Goal: Task Accomplishment & Management: Use online tool/utility

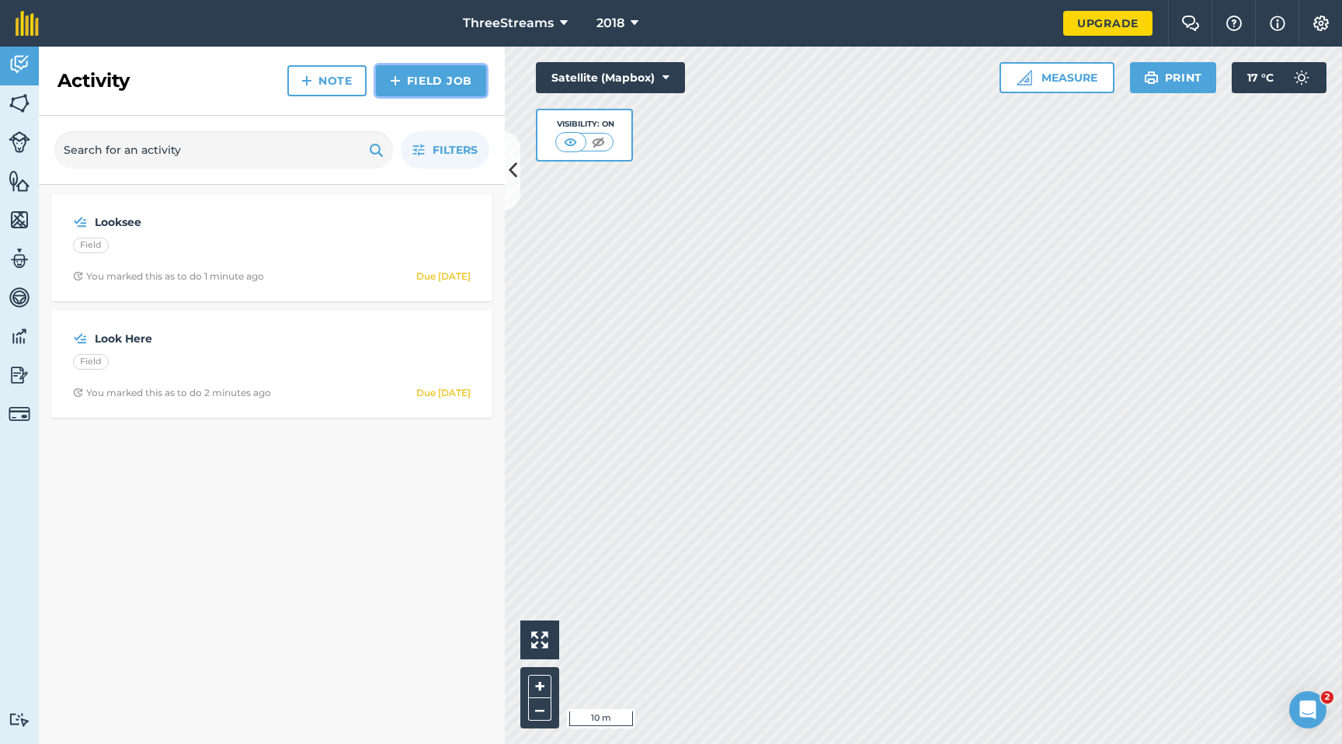
click at [417, 85] on link "Field Job" at bounding box center [431, 80] width 110 height 31
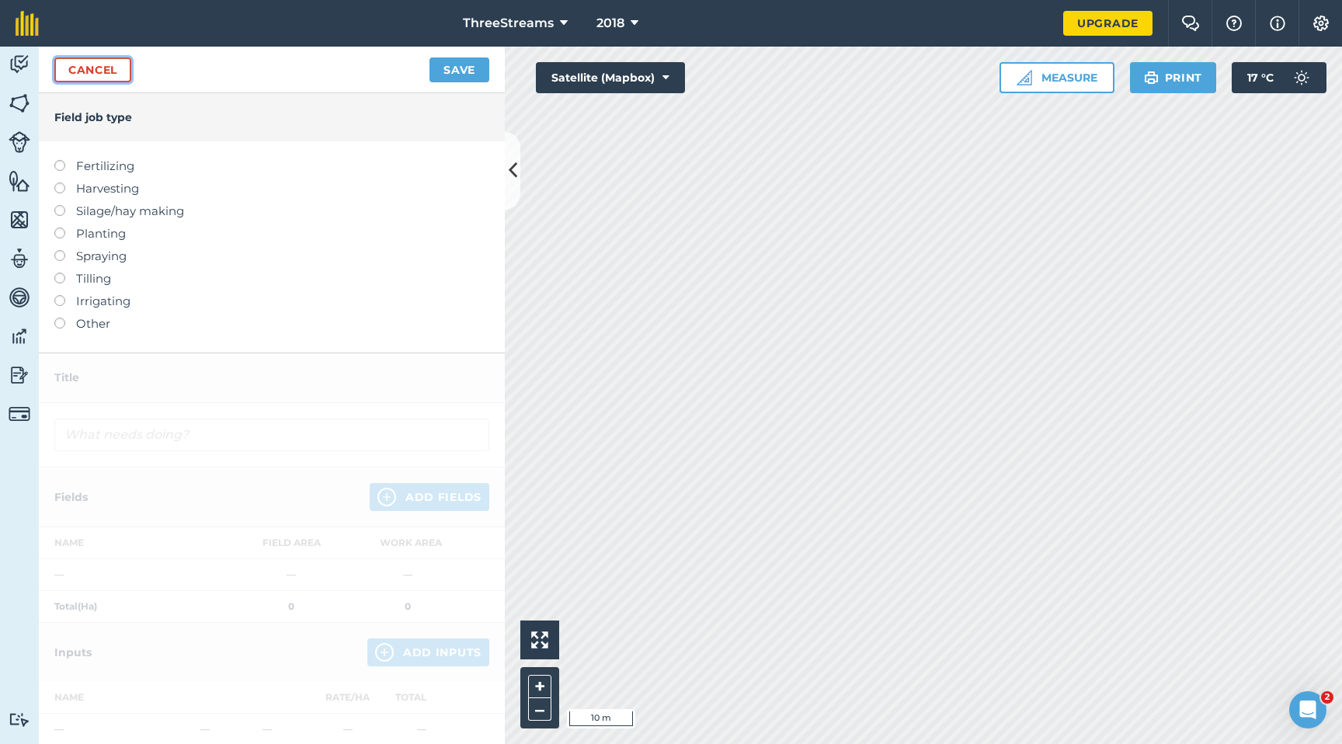
click at [106, 78] on link "Cancel" at bounding box center [92, 69] width 77 height 25
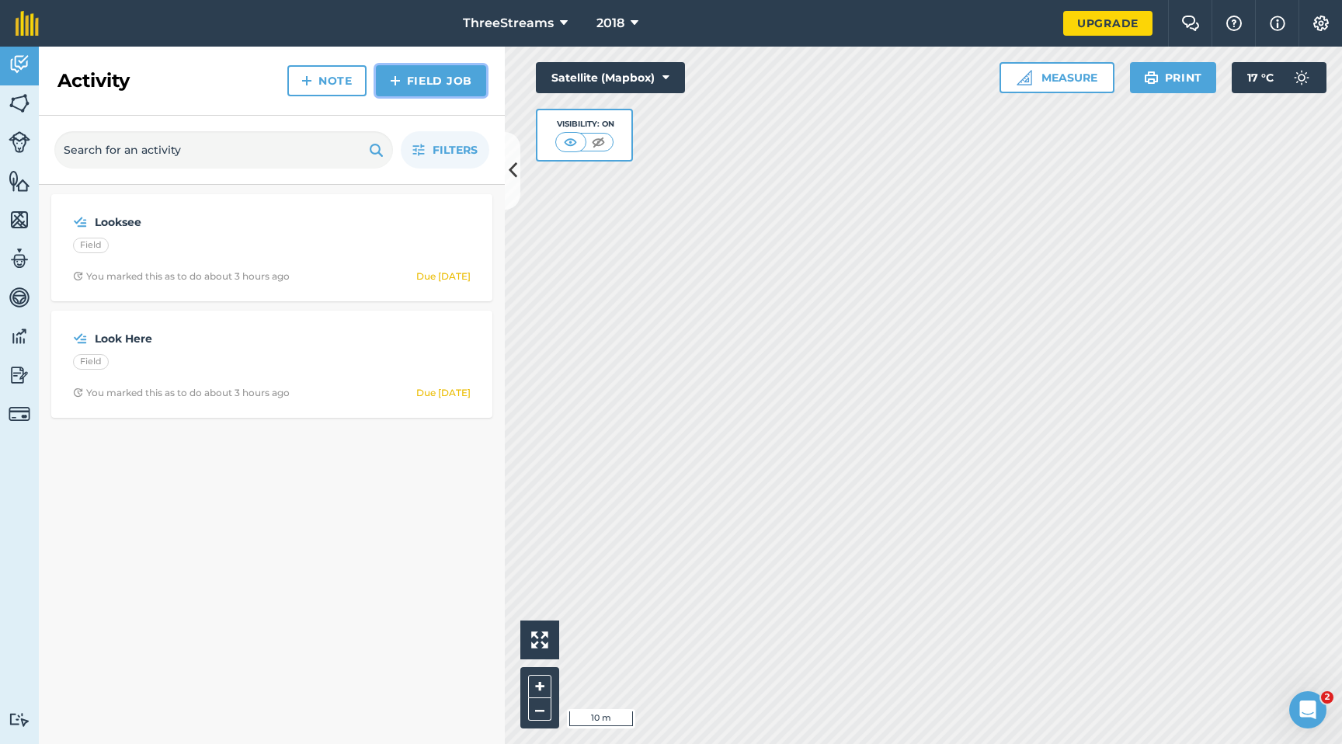
click at [461, 67] on link "Field Job" at bounding box center [431, 80] width 110 height 31
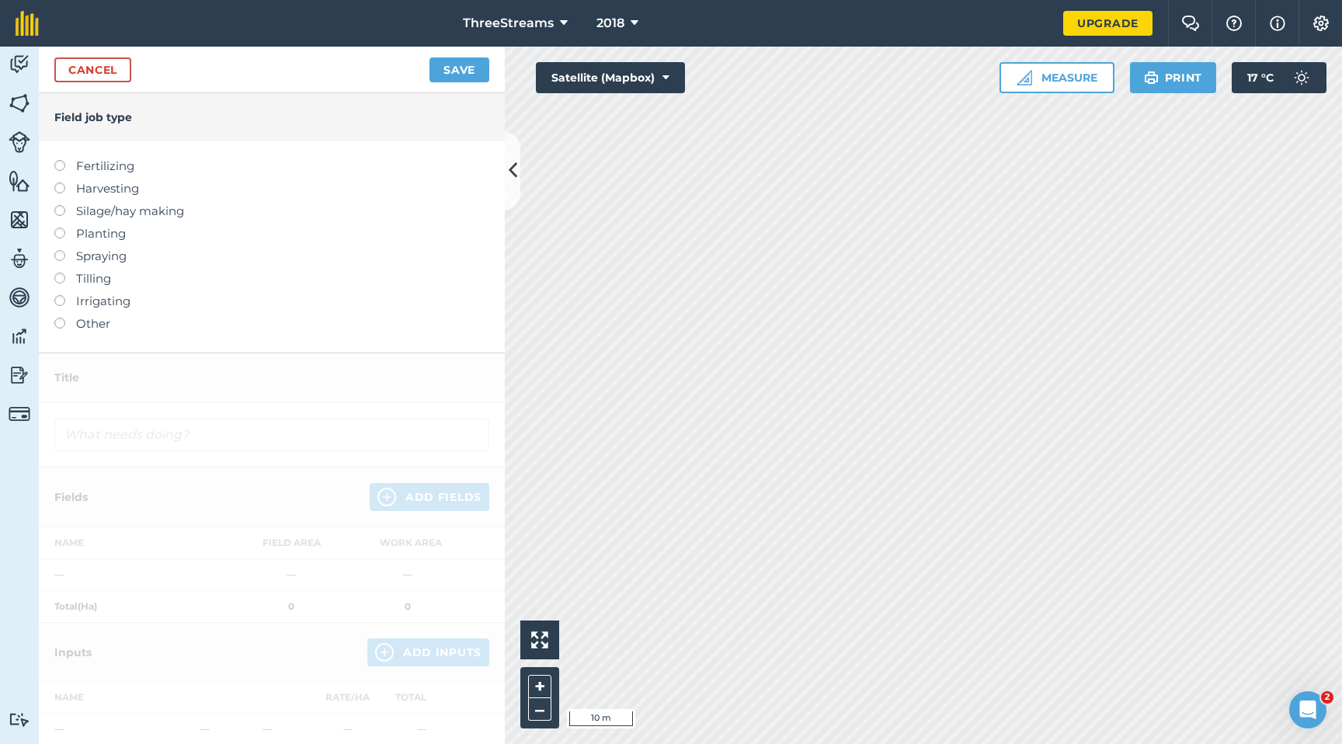
click at [106, 169] on label "Fertilizing" at bounding box center [271, 166] width 435 height 19
type input "Fertilizing"
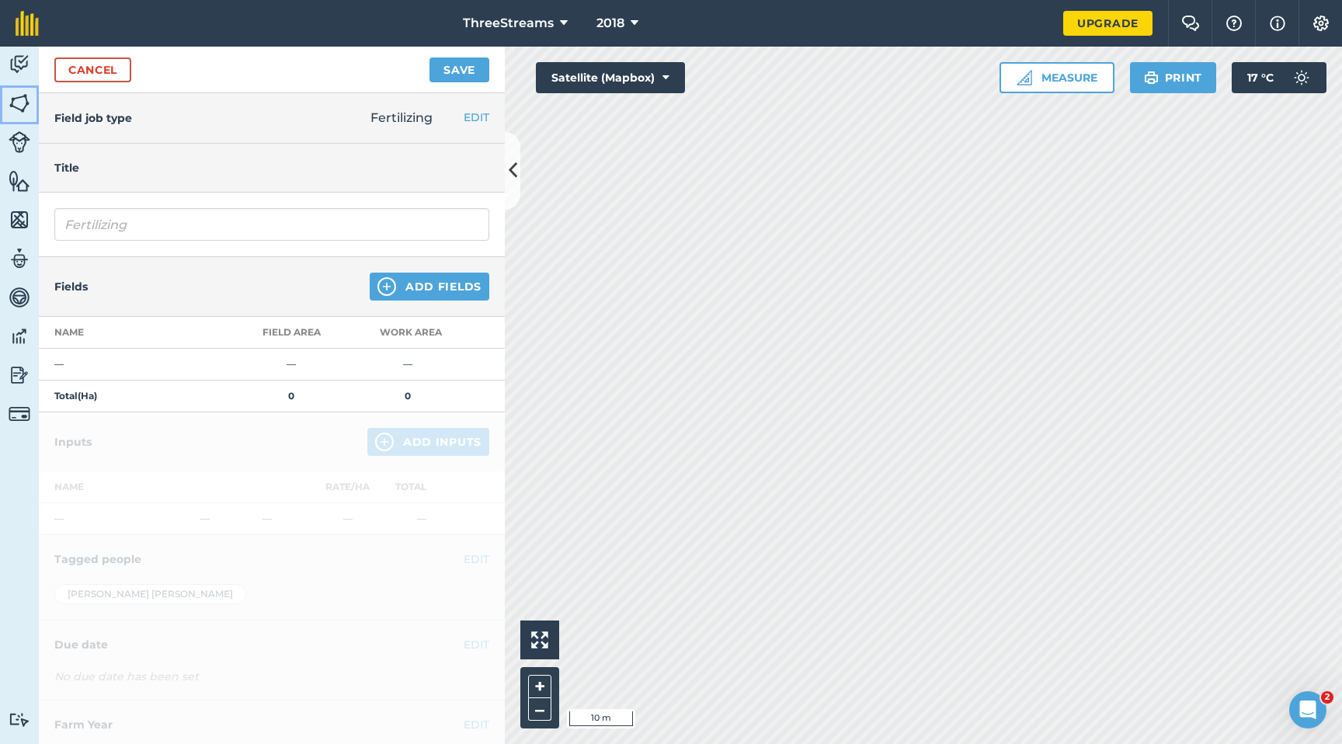
click at [26, 86] on link "Fields" at bounding box center [19, 104] width 39 height 39
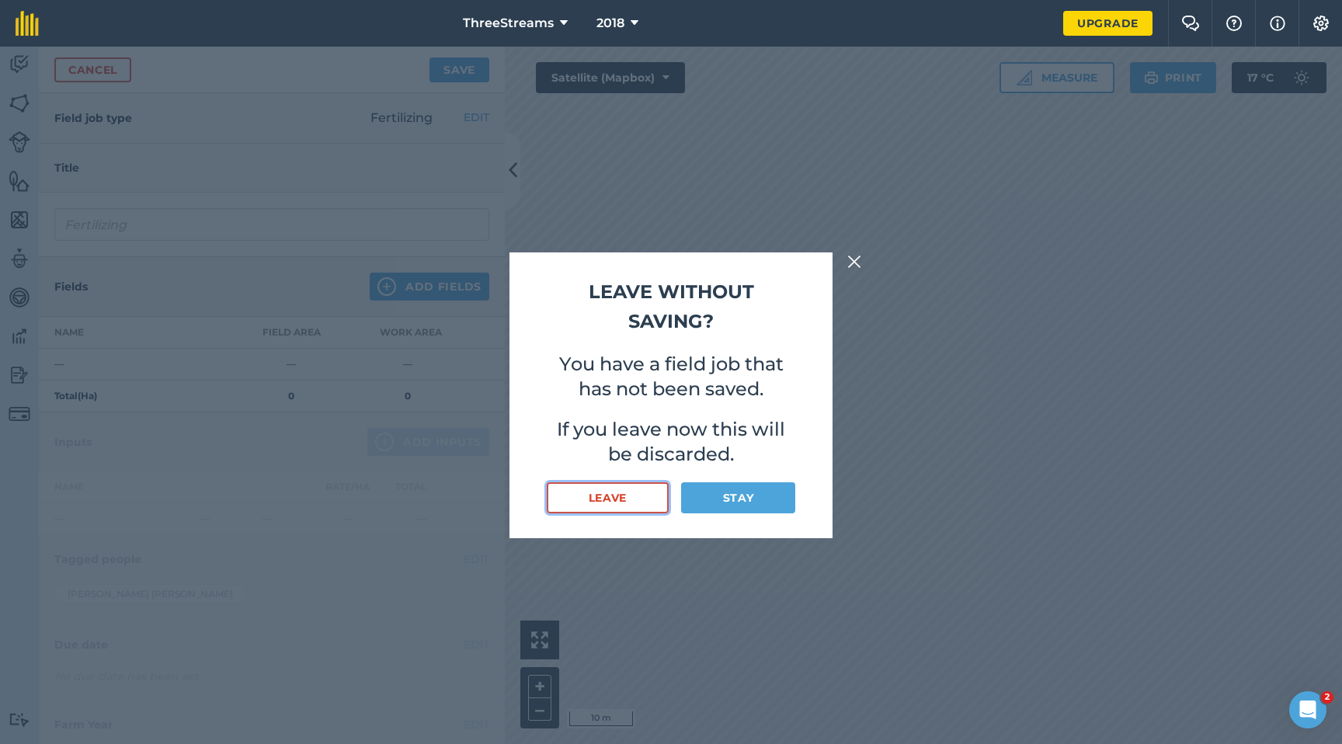
click at [636, 487] on button "Leave" at bounding box center [608, 497] width 122 height 31
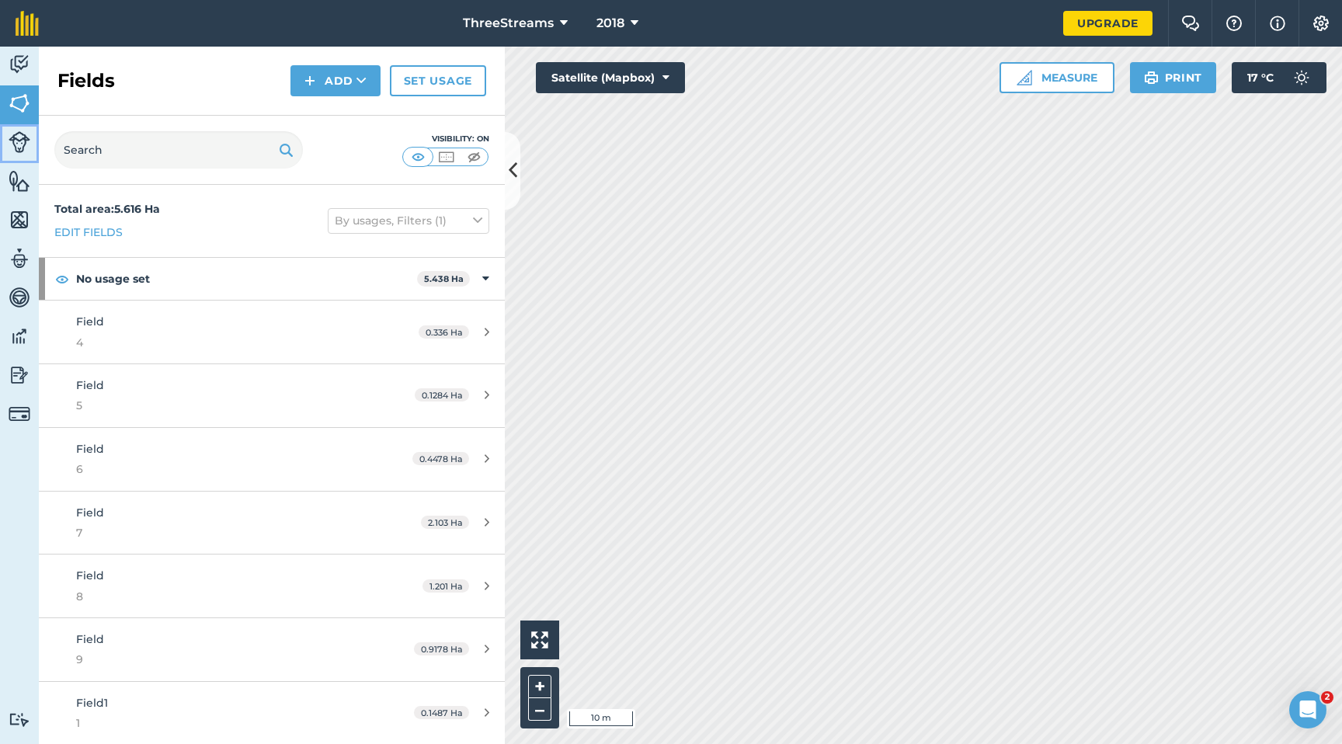
click at [25, 131] on img at bounding box center [20, 142] width 22 height 22
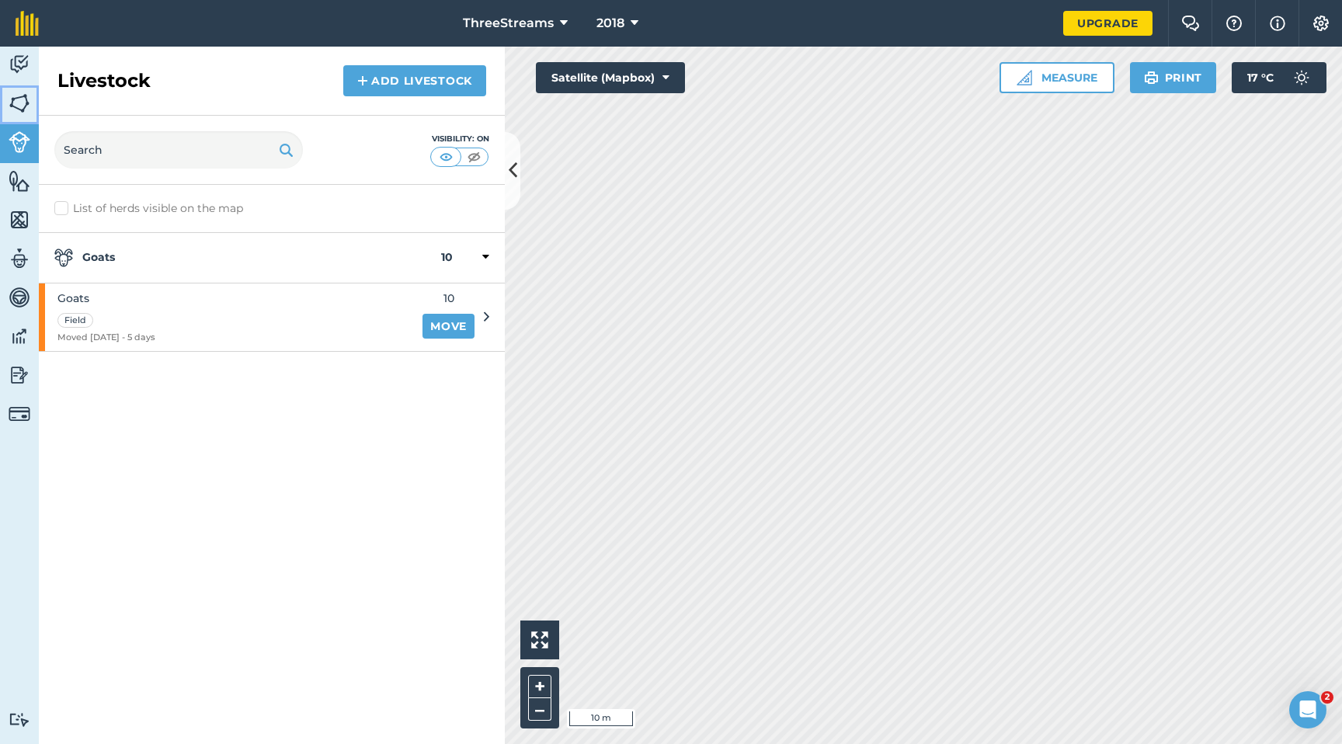
click at [26, 94] on img at bounding box center [20, 103] width 22 height 23
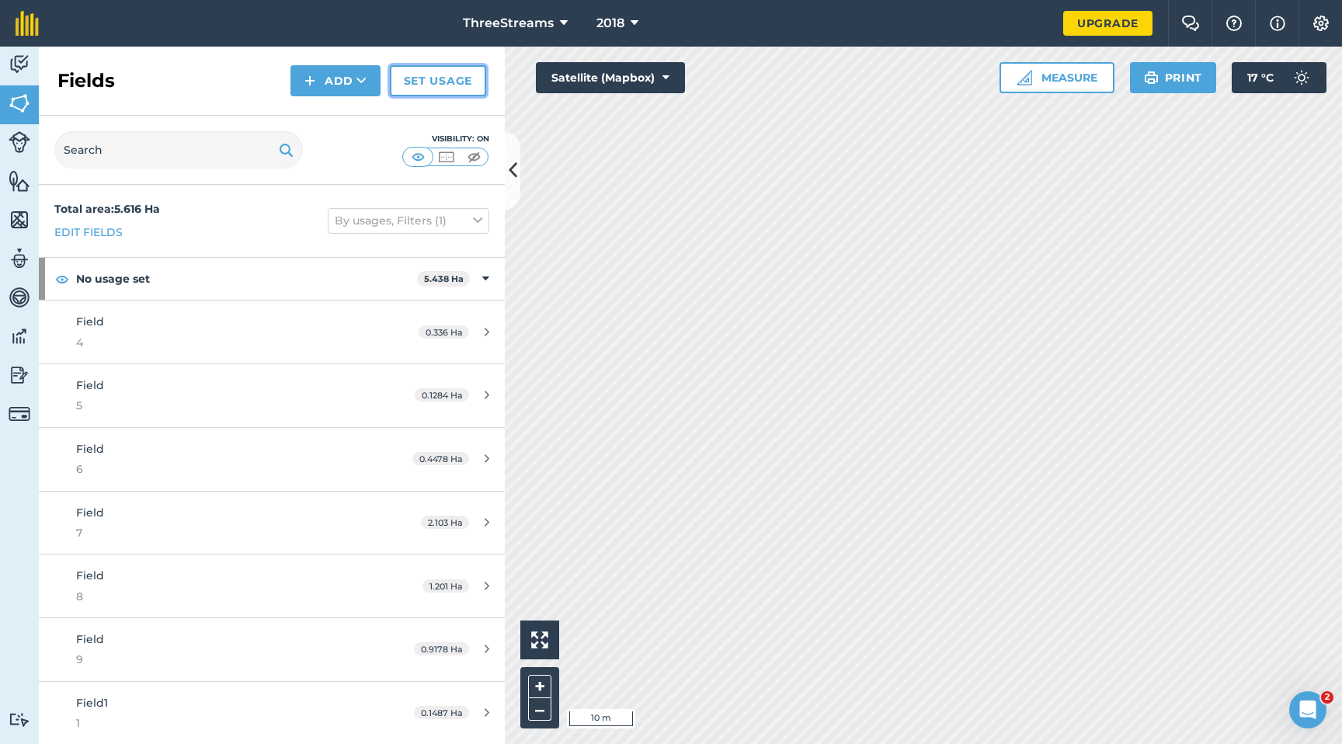
click at [433, 80] on link "Set usage" at bounding box center [438, 80] width 96 height 31
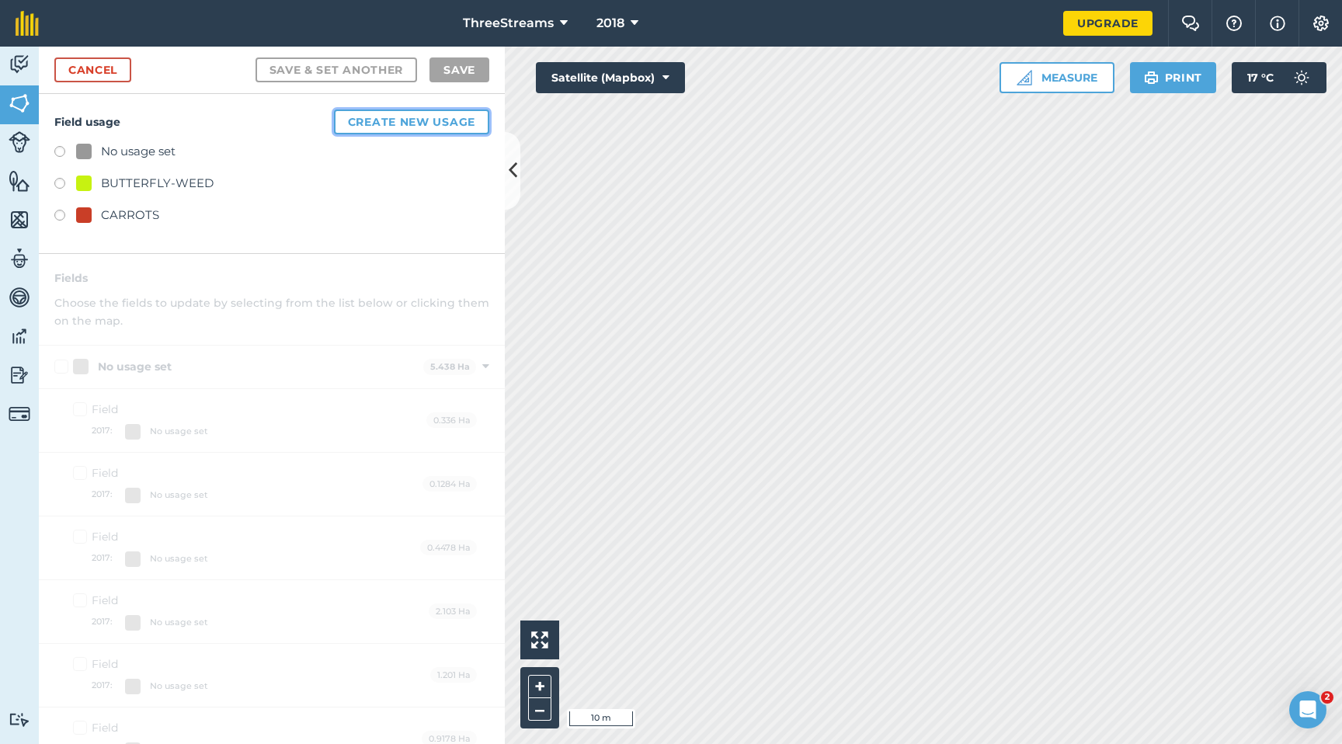
click at [422, 127] on button "Create new usage" at bounding box center [411, 122] width 155 height 25
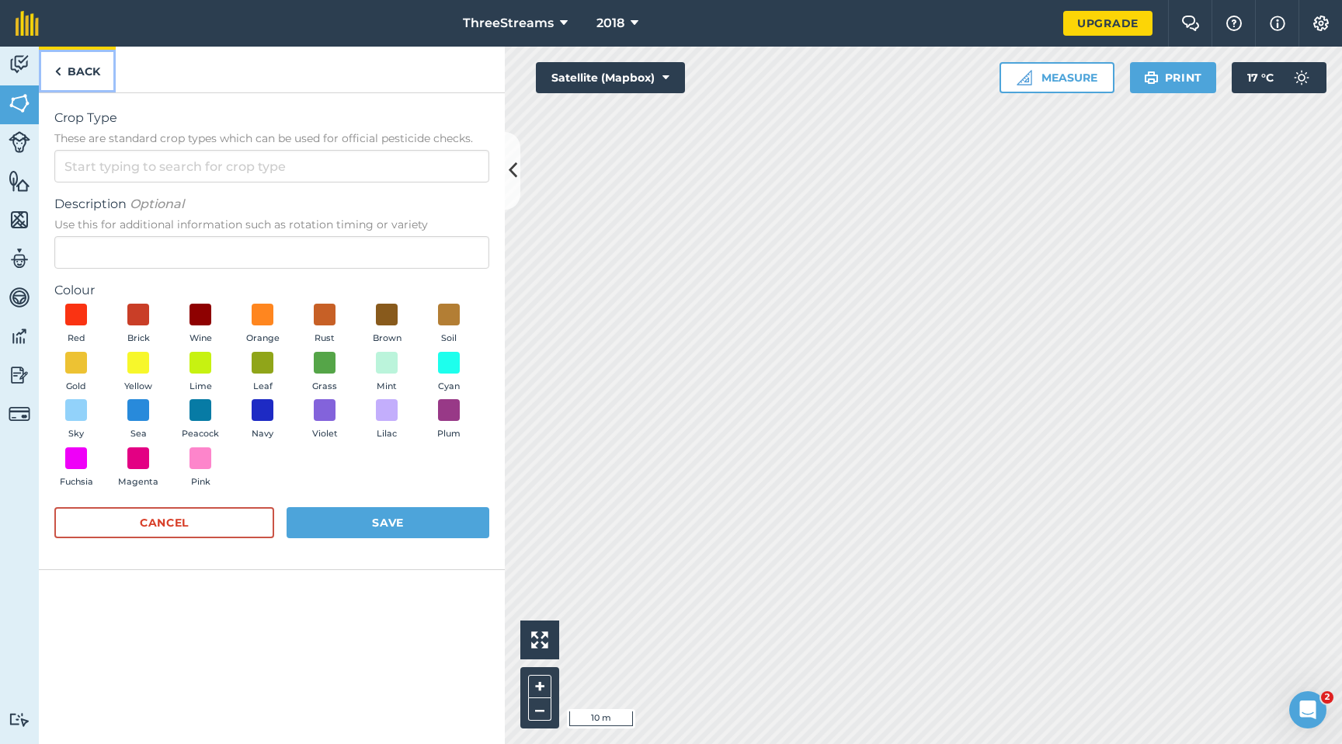
click at [56, 70] on img at bounding box center [57, 71] width 7 height 19
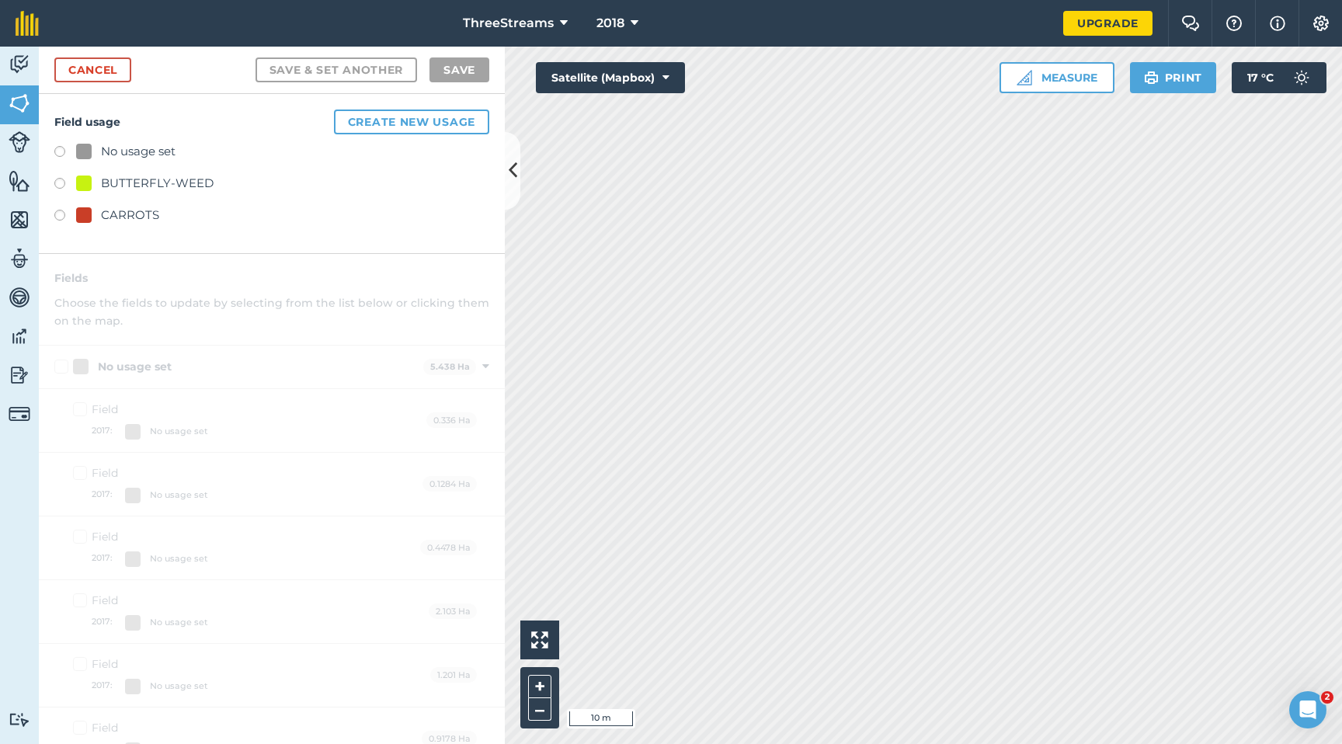
click at [325, 219] on div "CARROTS" at bounding box center [271, 217] width 435 height 23
click at [55, 179] on label at bounding box center [65, 186] width 22 height 16
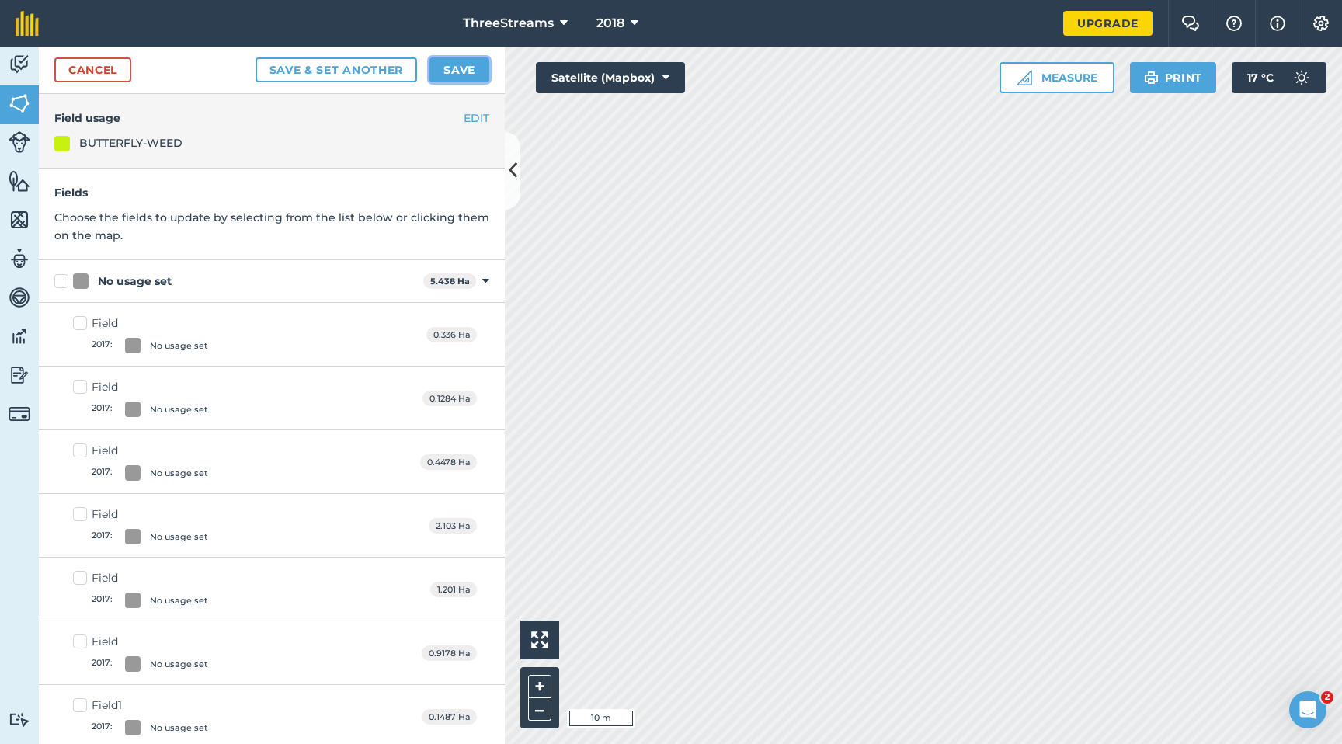
click at [459, 69] on button "Save" at bounding box center [460, 69] width 60 height 25
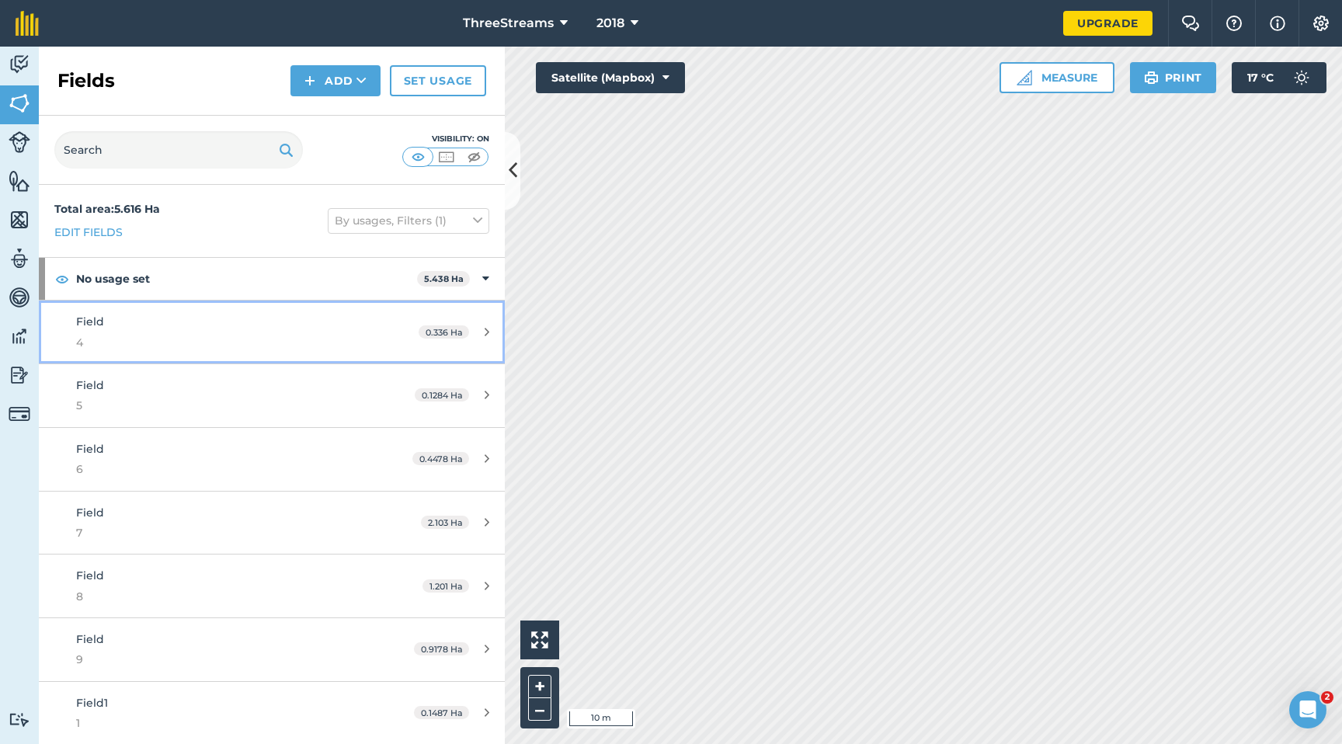
click at [179, 343] on span "4" at bounding box center [222, 342] width 292 height 17
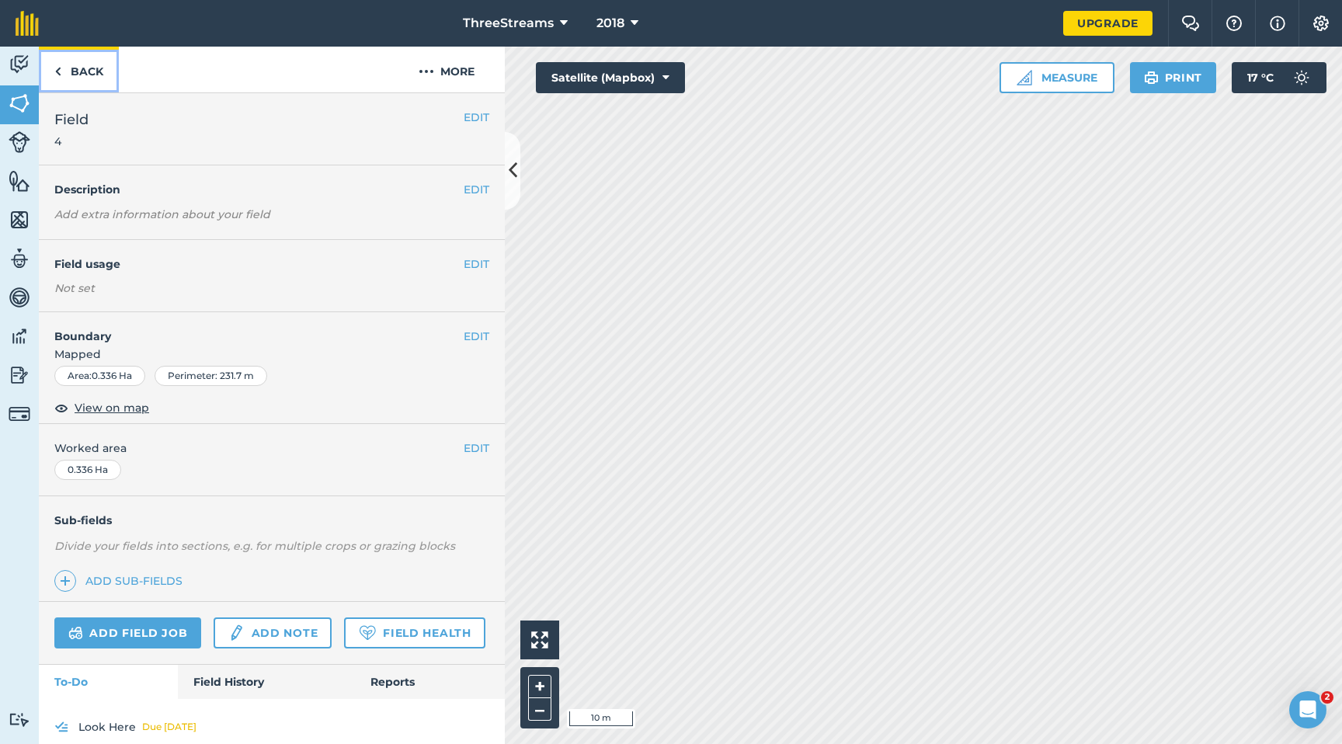
click at [50, 67] on link "Back" at bounding box center [79, 70] width 80 height 46
